Goal: Navigation & Orientation: Find specific page/section

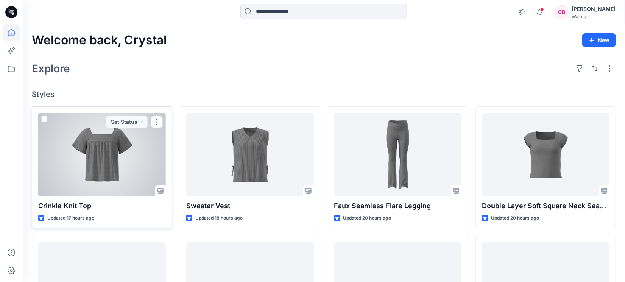
click at [109, 157] on div at bounding box center [101, 154] width 127 height 83
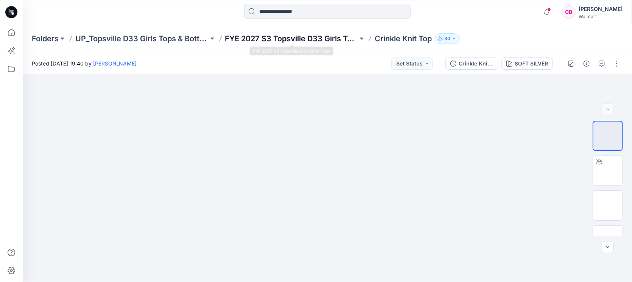
click at [247, 39] on p "FYE 2027 S3 Topsville D33 Girls Tops" at bounding box center [291, 38] width 133 height 11
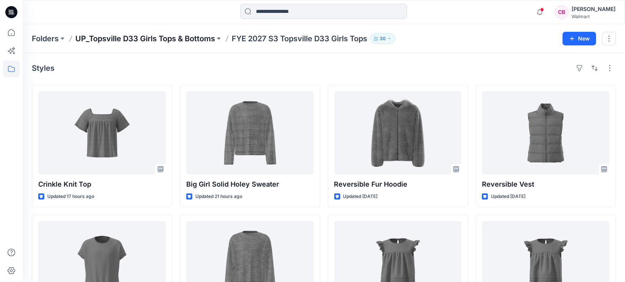
click at [162, 38] on p "UP_Topsville D33 Girls Tops & Bottoms" at bounding box center [145, 38] width 140 height 11
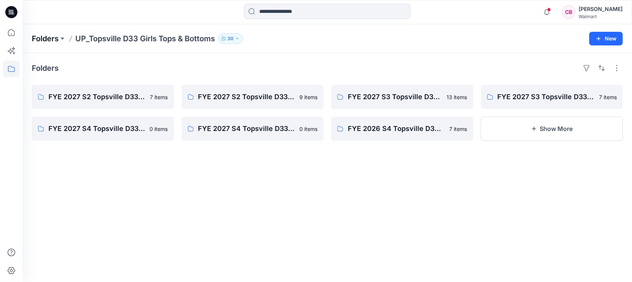
click at [52, 40] on p "Folders" at bounding box center [45, 38] width 27 height 11
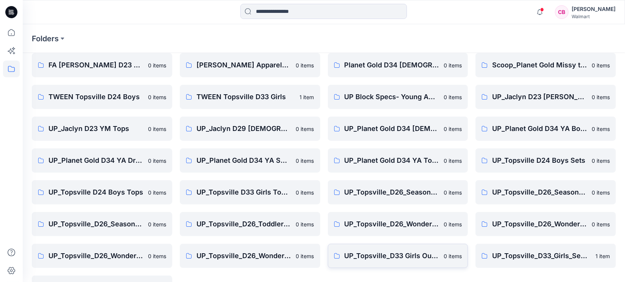
scroll to position [57, 0]
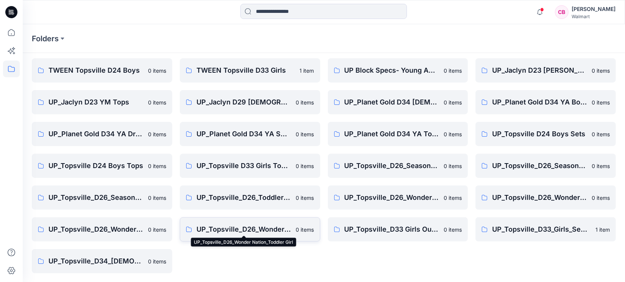
click at [252, 230] on p "UP_Topsville_D26_Wonder Nation_Toddler Girl" at bounding box center [243, 229] width 95 height 11
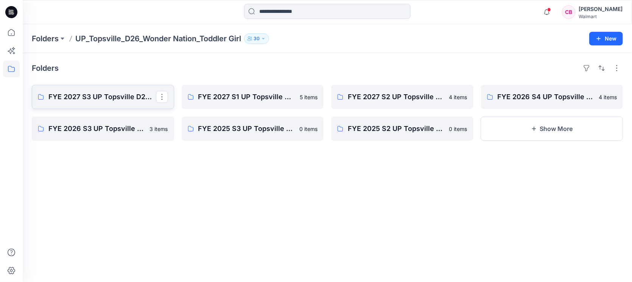
click at [101, 101] on p "FYE 2027 S3 UP Topsville D26 Toddler Girl Wonder Nation" at bounding box center [101, 97] width 107 height 11
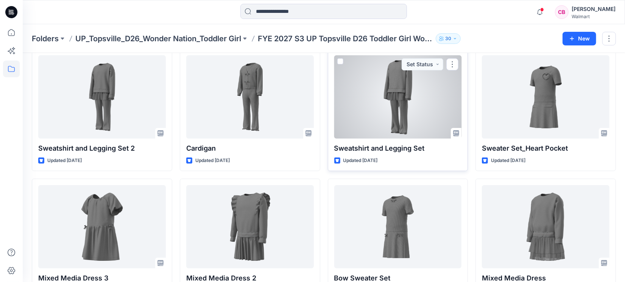
scroll to position [63, 0]
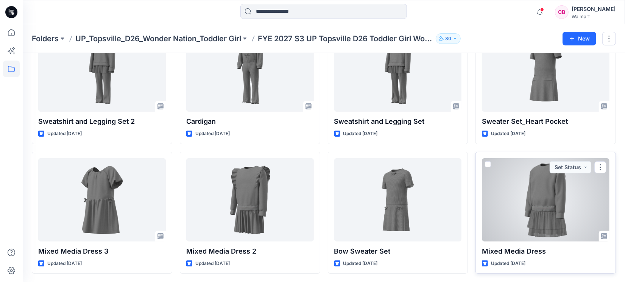
click at [539, 205] on div at bounding box center [545, 199] width 127 height 83
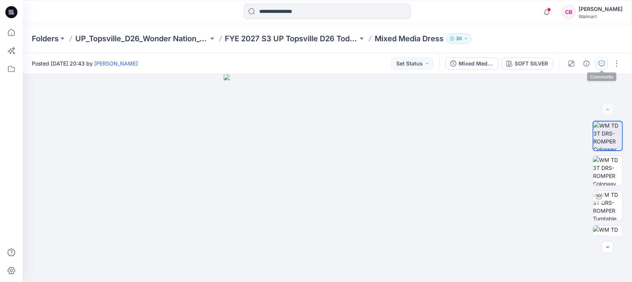
click at [603, 61] on icon "button" at bounding box center [601, 64] width 6 height 6
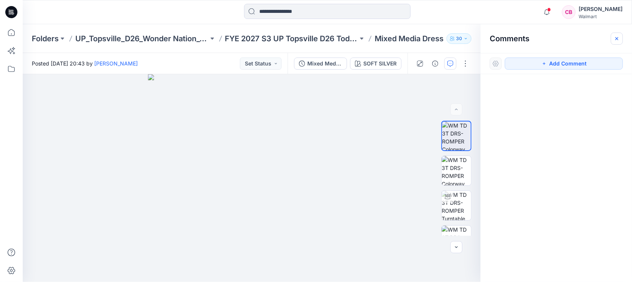
click at [615, 40] on icon "button" at bounding box center [617, 39] width 6 height 6
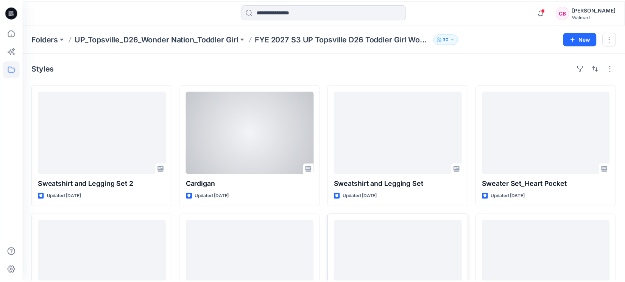
scroll to position [63, 0]
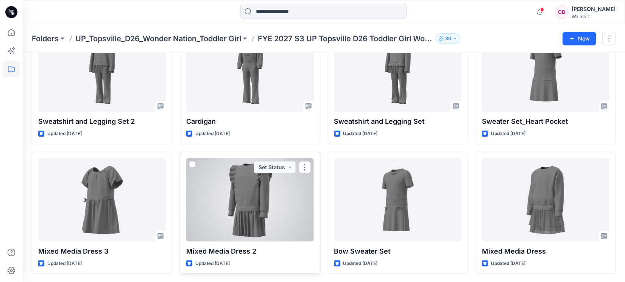
click at [262, 210] on div at bounding box center [249, 199] width 127 height 83
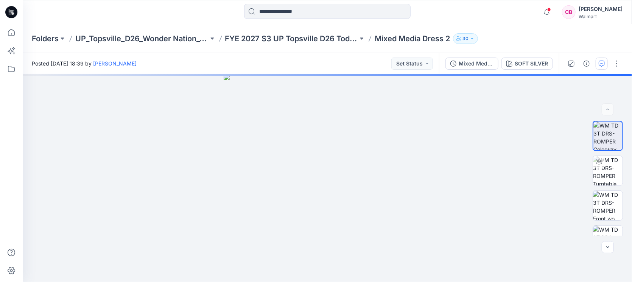
click at [605, 64] on icon "button" at bounding box center [601, 64] width 6 height 6
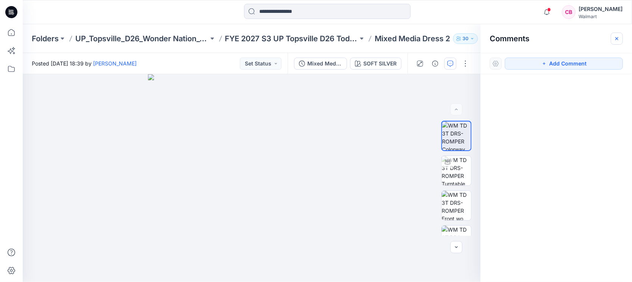
click at [618, 37] on icon "button" at bounding box center [617, 39] width 6 height 6
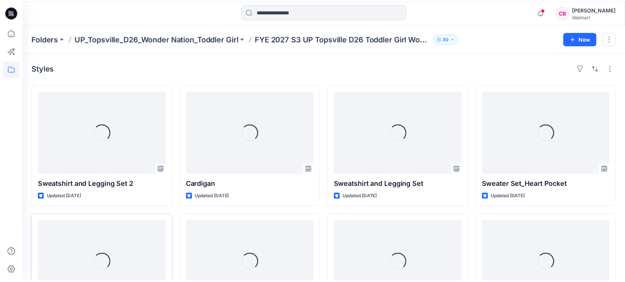
scroll to position [63, 0]
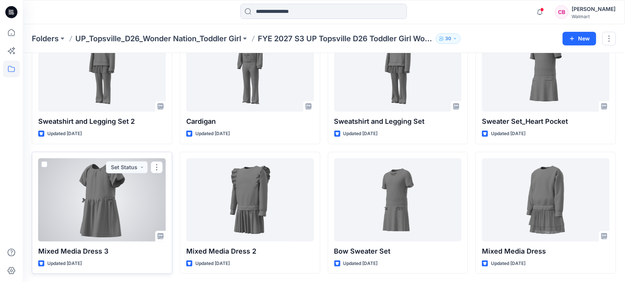
click at [79, 197] on div at bounding box center [101, 199] width 127 height 83
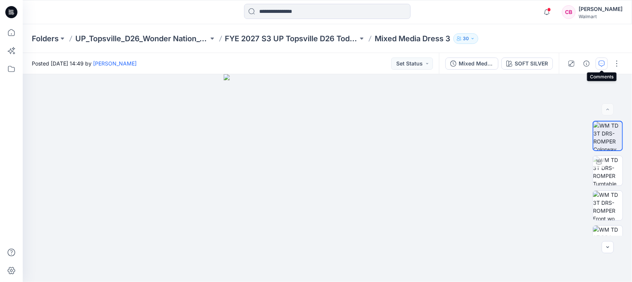
click at [603, 65] on icon "button" at bounding box center [601, 64] width 6 height 6
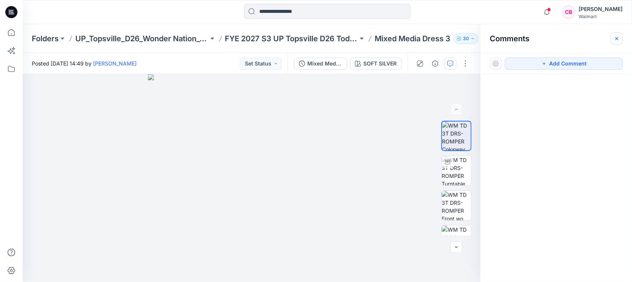
click at [618, 39] on icon "button" at bounding box center [617, 39] width 6 height 6
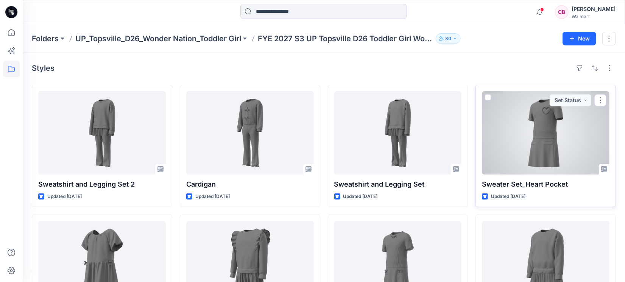
click at [539, 124] on div at bounding box center [545, 132] width 127 height 83
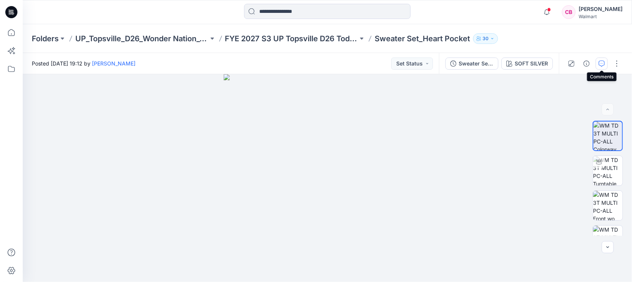
click at [605, 64] on button "button" at bounding box center [601, 64] width 12 height 12
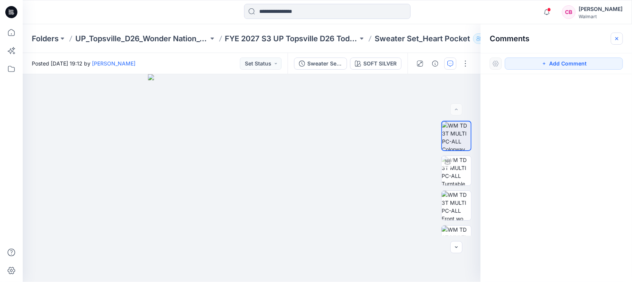
click at [618, 39] on icon "button" at bounding box center [617, 39] width 6 height 6
